Goal: Find specific page/section: Find specific page/section

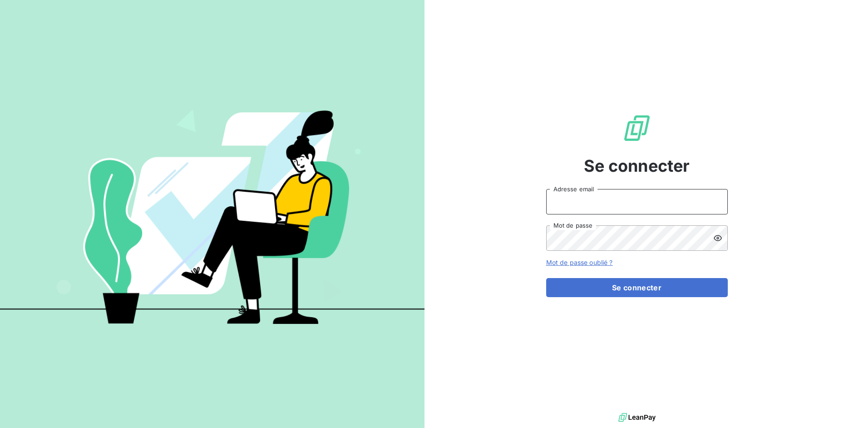
click at [588, 211] on input "Adresse email" at bounding box center [637, 201] width 182 height 25
drag, startPoint x: 579, startPoint y: 204, endPoint x: 628, endPoint y: 205, distance: 49.5
click at [628, 205] on input "admin@3dcelo" at bounding box center [637, 201] width 182 height 25
paste input "sbacompta"
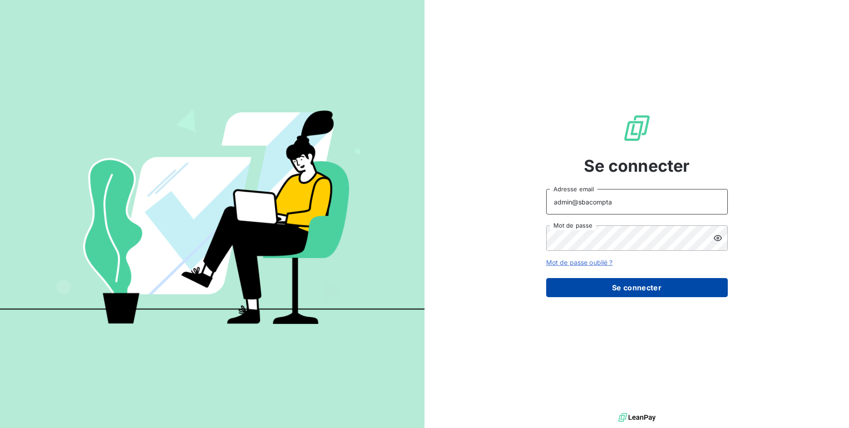
type input "admin@sbacompta"
click at [610, 289] on button "Se connecter" at bounding box center [637, 287] width 182 height 19
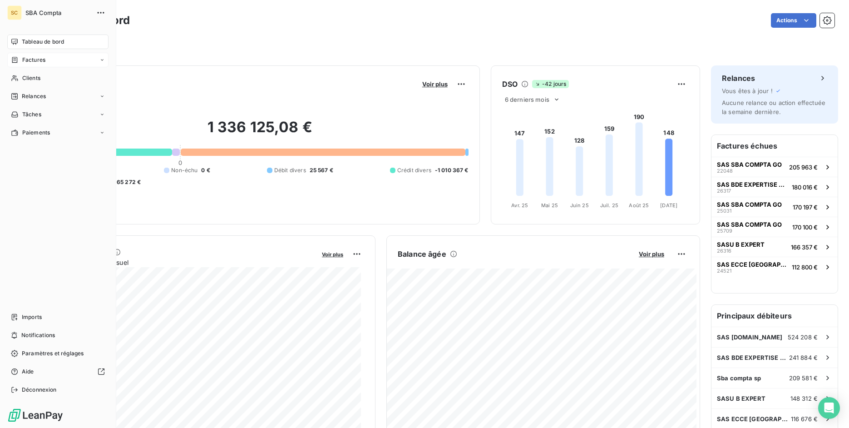
click at [13, 61] on icon at bounding box center [15, 59] width 8 height 7
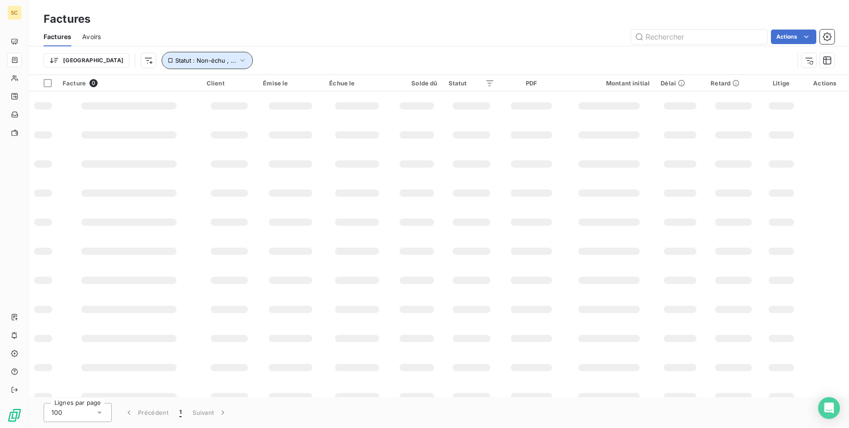
click at [189, 59] on button "Statut : Non-échu , ..." at bounding box center [207, 60] width 91 height 17
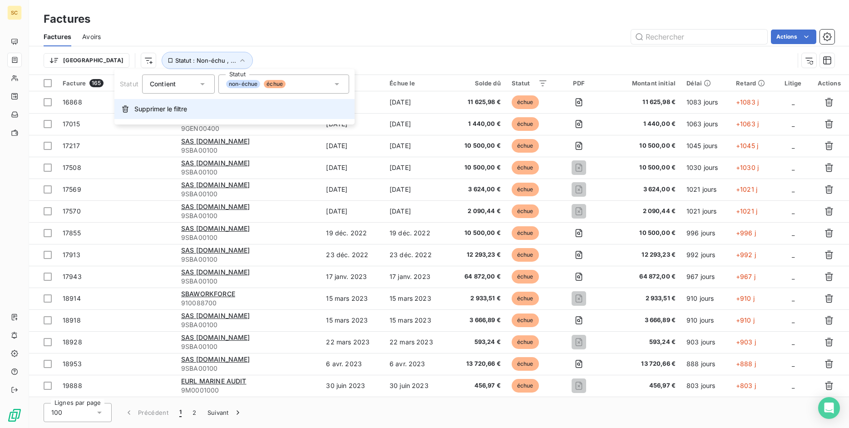
click at [177, 109] on span "Supprimer le filtre" at bounding box center [160, 108] width 53 height 9
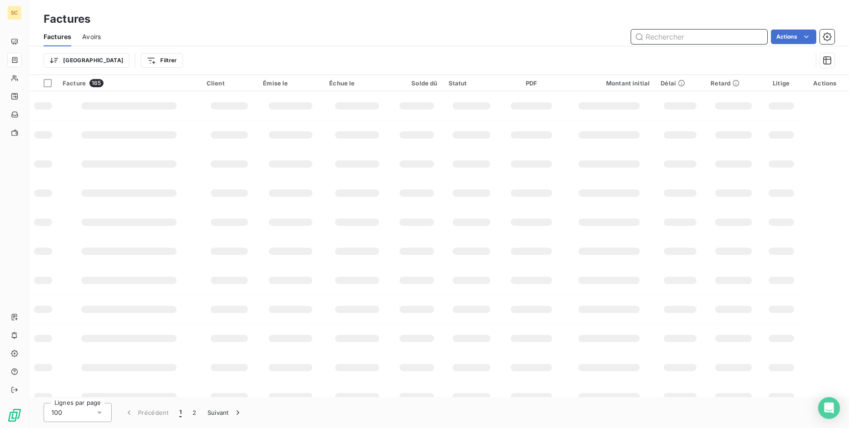
click at [653, 37] on input "text" at bounding box center [699, 37] width 136 height 15
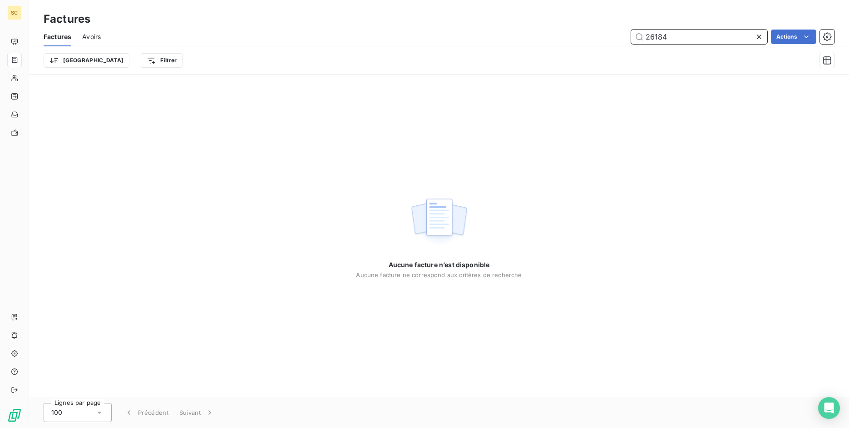
type input "26184"
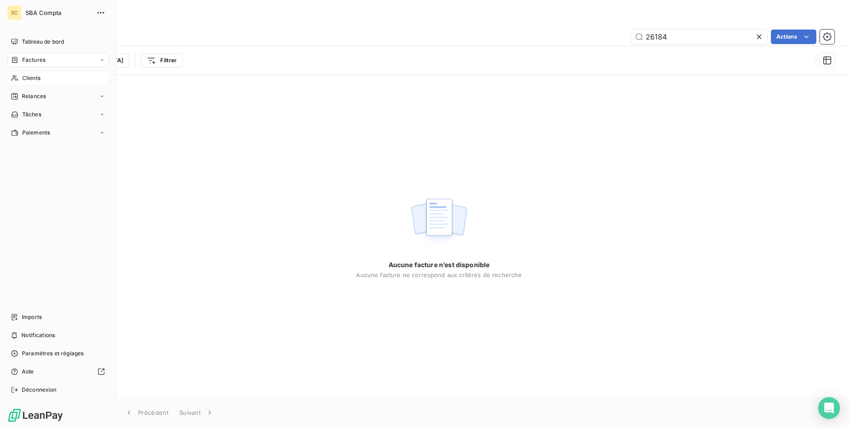
click at [19, 78] on div "Clients" at bounding box center [57, 78] width 101 height 15
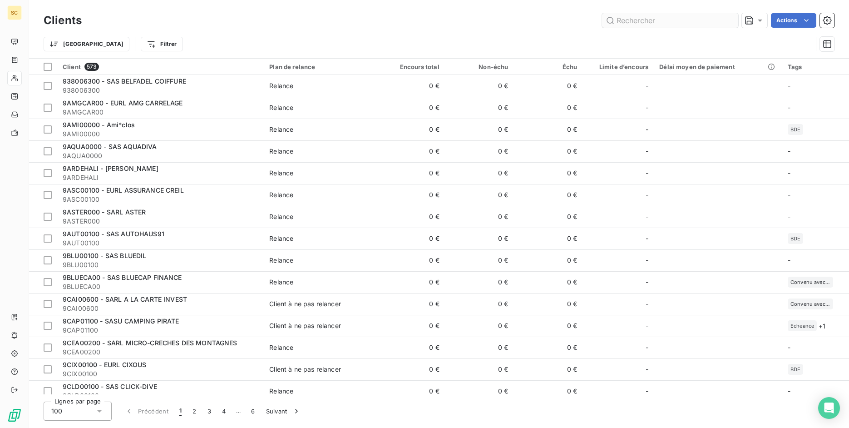
click at [646, 16] on input "text" at bounding box center [670, 20] width 136 height 15
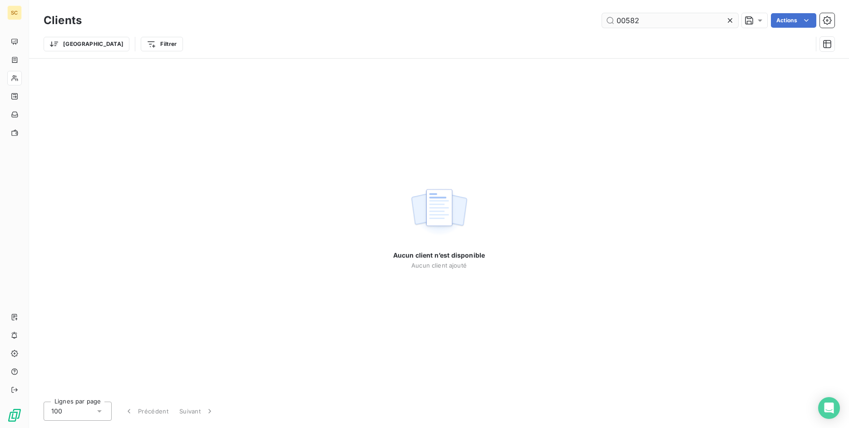
drag, startPoint x: 631, startPoint y: 23, endPoint x: 596, endPoint y: 27, distance: 35.2
click at [602, 27] on input "00582" at bounding box center [670, 20] width 136 height 15
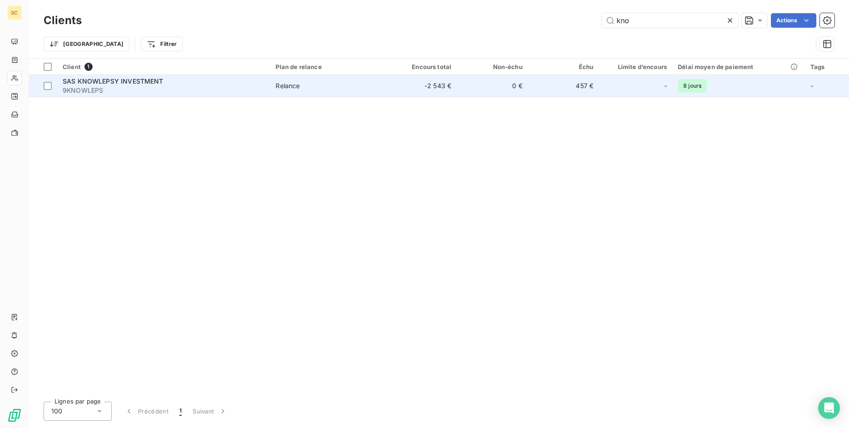
type input "kno"
click at [208, 84] on div "SAS KNOWLEPSY INVESTMENT" at bounding box center [164, 81] width 202 height 9
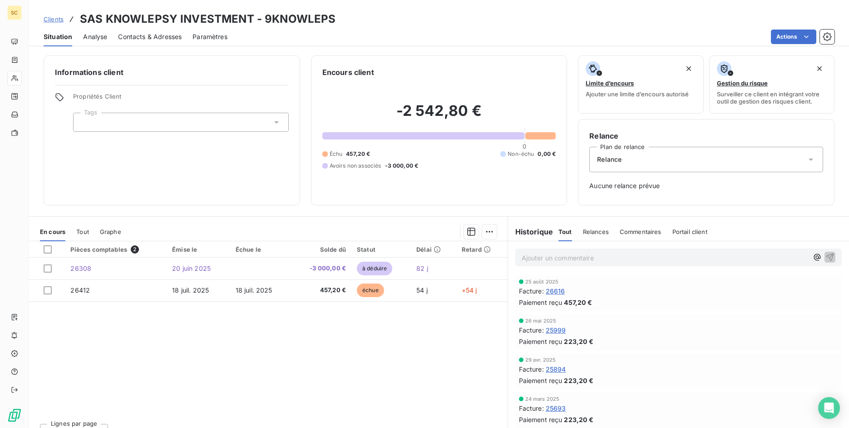
click at [87, 228] on span "Tout" at bounding box center [82, 231] width 13 height 7
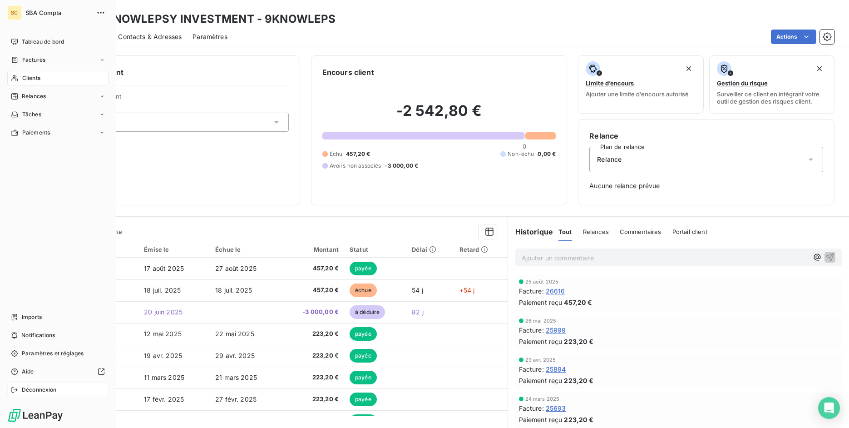
click at [15, 392] on icon at bounding box center [14, 389] width 7 height 7
